Goal: Task Accomplishment & Management: Use online tool/utility

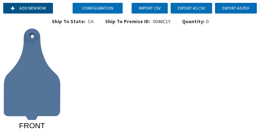
click at [30, 9] on button "Add new row" at bounding box center [28, 8] width 50 height 11
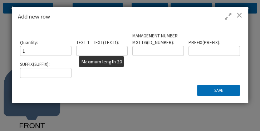
click at [106, 51] on input "text" at bounding box center [101, 51] width 51 height 10
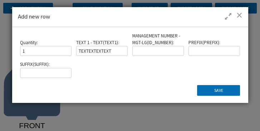
type input "TEXTEXTEXTEXT"
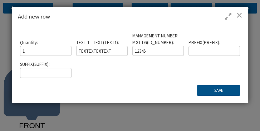
type input "12345"
click at [201, 93] on button "Save" at bounding box center [218, 90] width 43 height 11
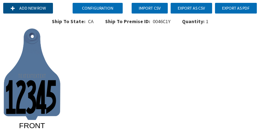
click at [25, 7] on button "Add new row" at bounding box center [28, 8] width 50 height 11
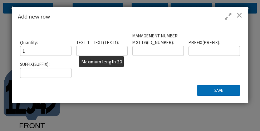
click at [106, 51] on input "text" at bounding box center [101, 51] width 51 height 10
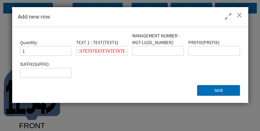
scroll to position [0, 1]
type input "TEXTETXTEXTETXTETXTE"
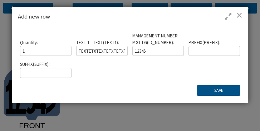
type input "12345"
click at [219, 90] on button "Save" at bounding box center [218, 90] width 43 height 11
